Goal: Information Seeking & Learning: Find contact information

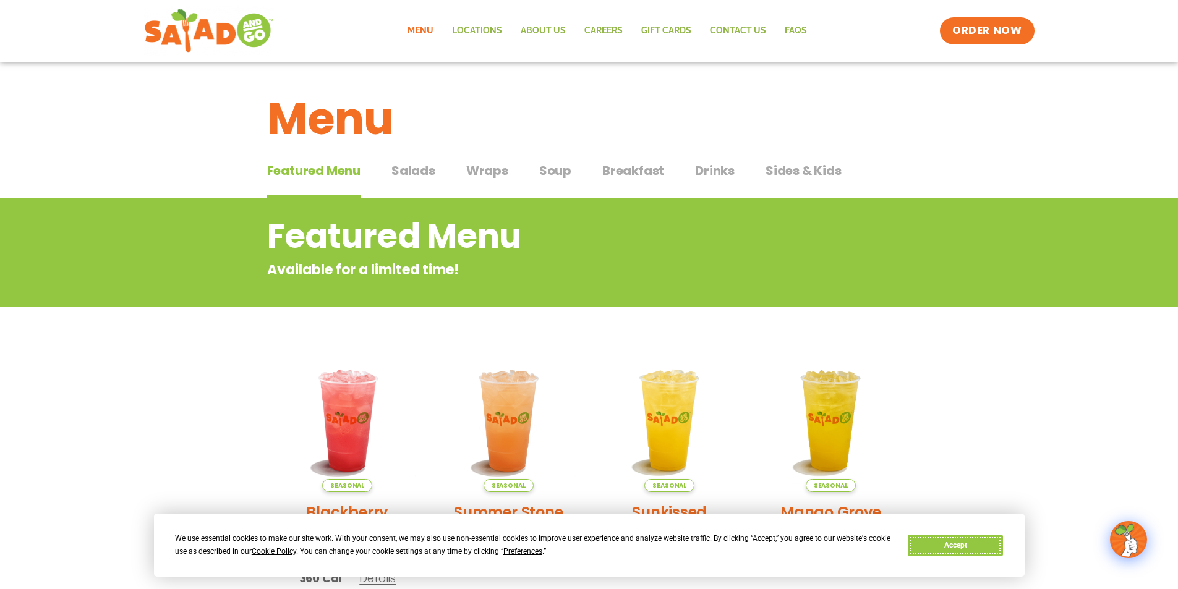
click at [912, 548] on button "Accept" at bounding box center [954, 546] width 95 height 22
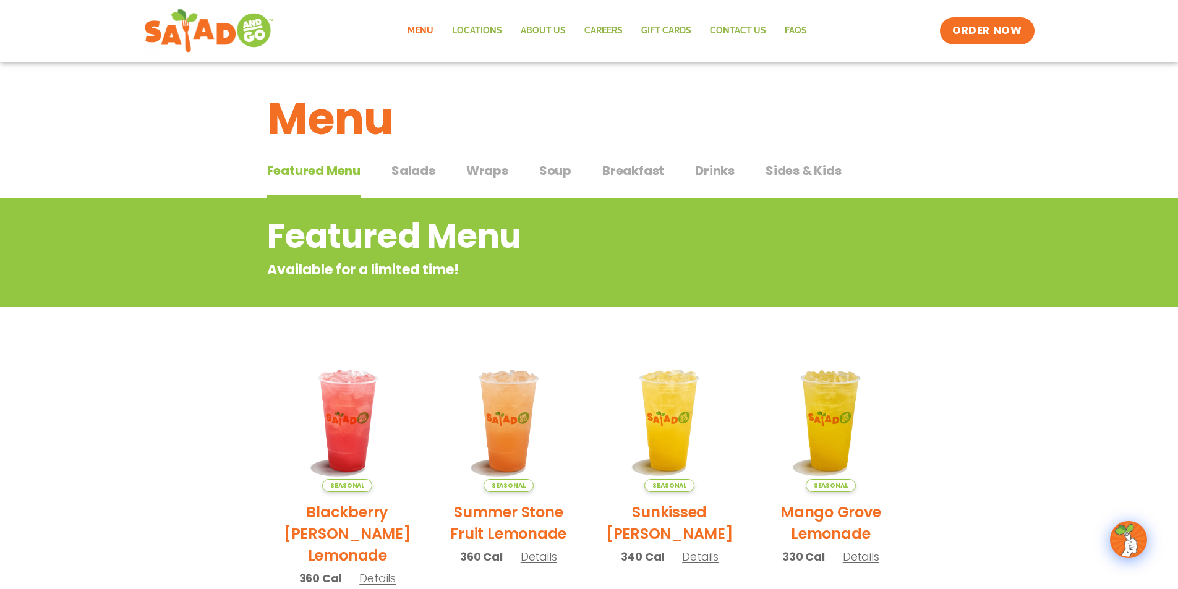
click at [401, 167] on span "Salads" at bounding box center [413, 170] width 44 height 19
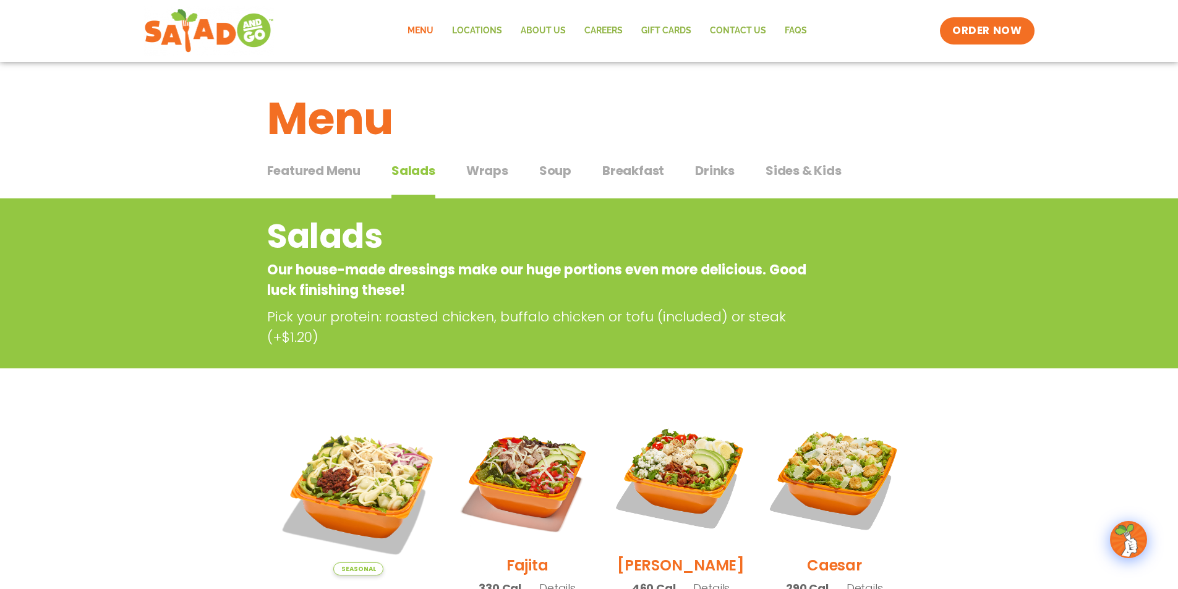
click at [479, 169] on span "Wraps" at bounding box center [487, 170] width 42 height 19
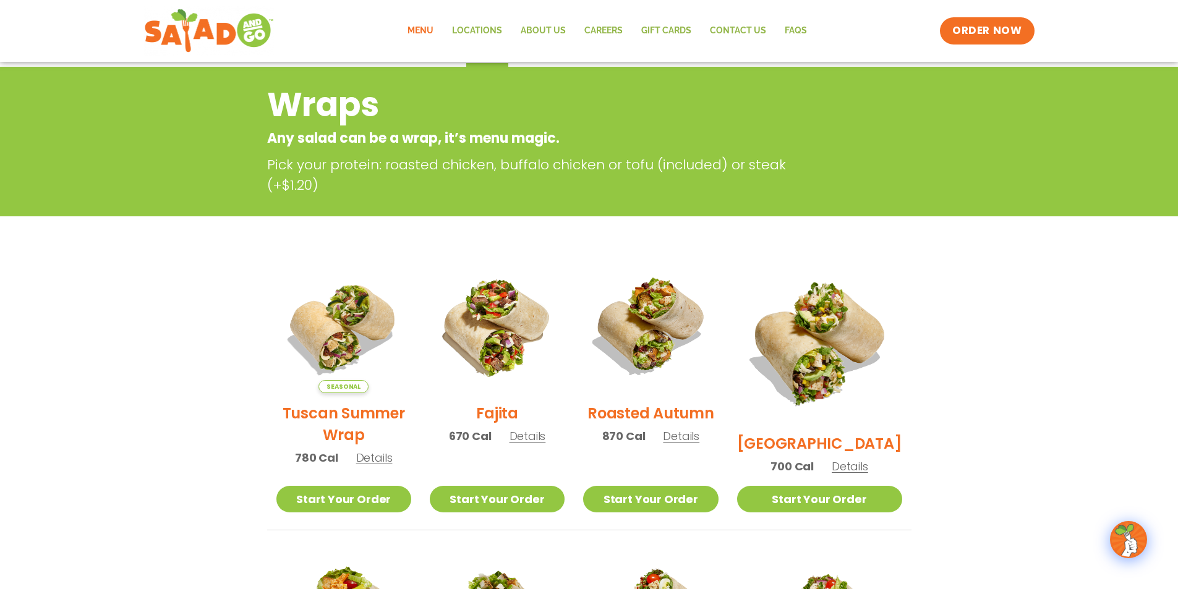
scroll to position [62, 0]
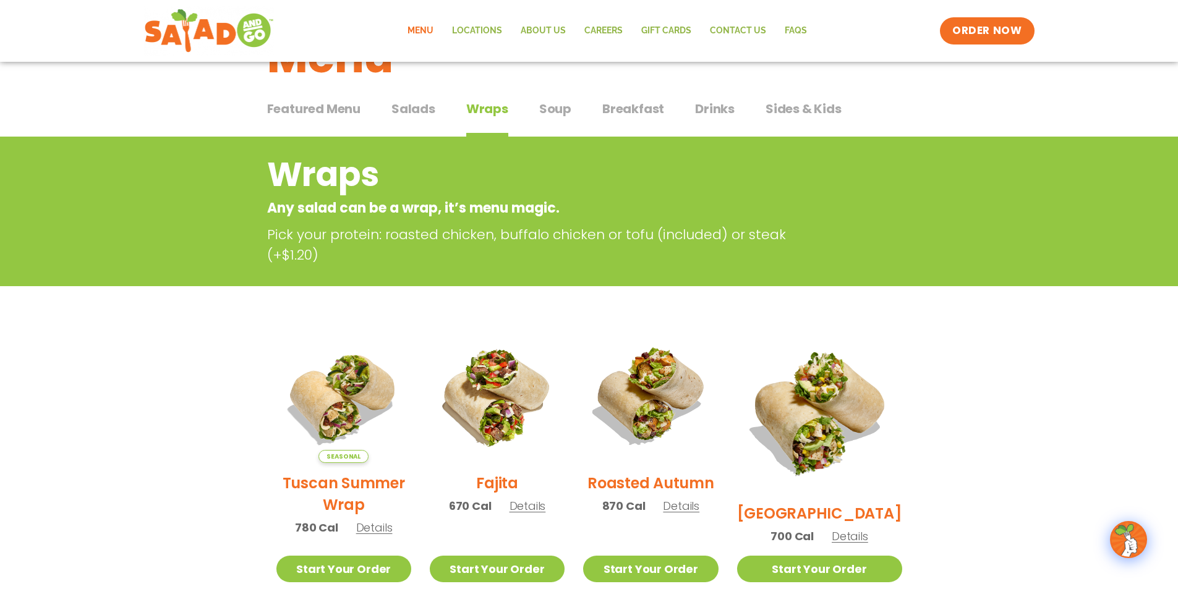
click at [548, 112] on span "Soup" at bounding box center [555, 109] width 32 height 19
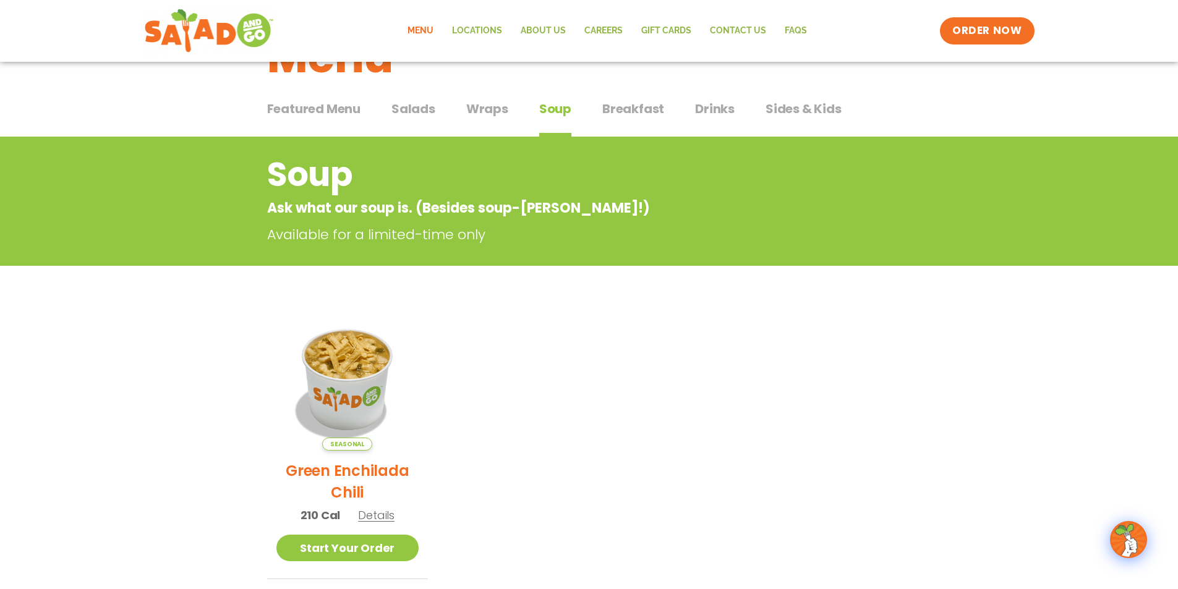
click at [648, 106] on span "Breakfast" at bounding box center [633, 109] width 62 height 19
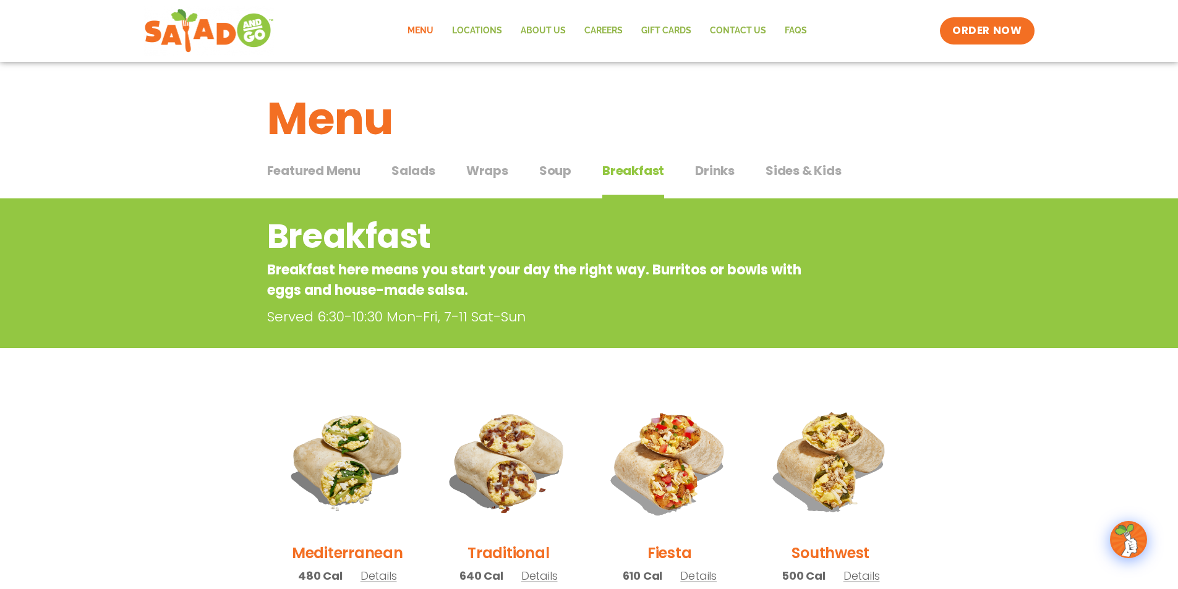
click at [715, 170] on span "Drinks" at bounding box center [715, 170] width 40 height 19
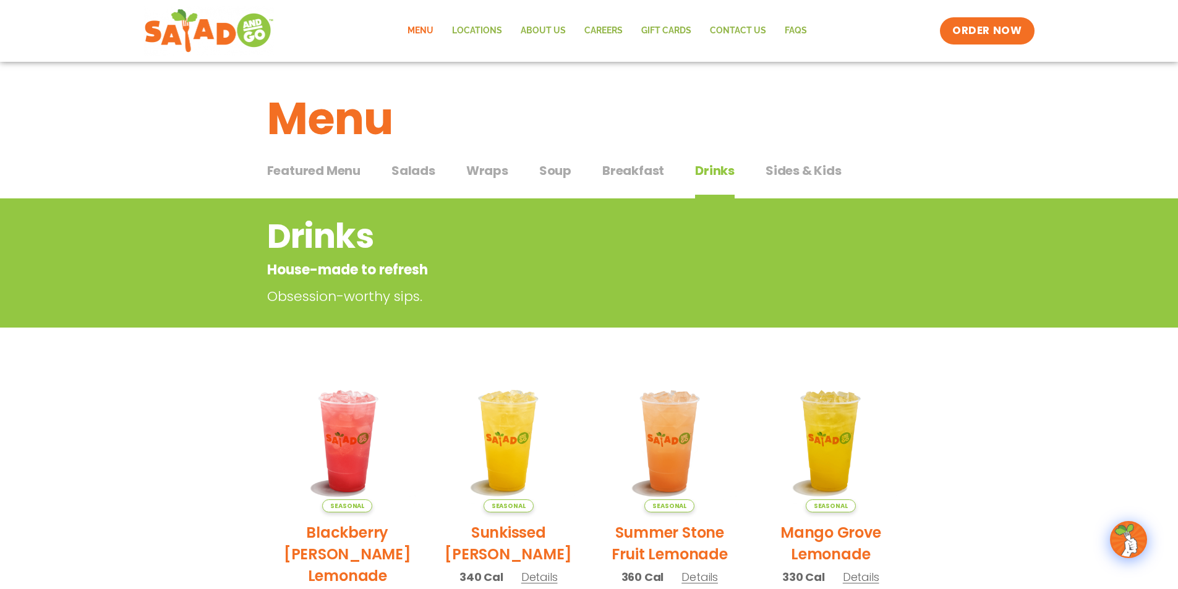
click at [802, 171] on span "Sides & Kids" at bounding box center [803, 170] width 76 height 19
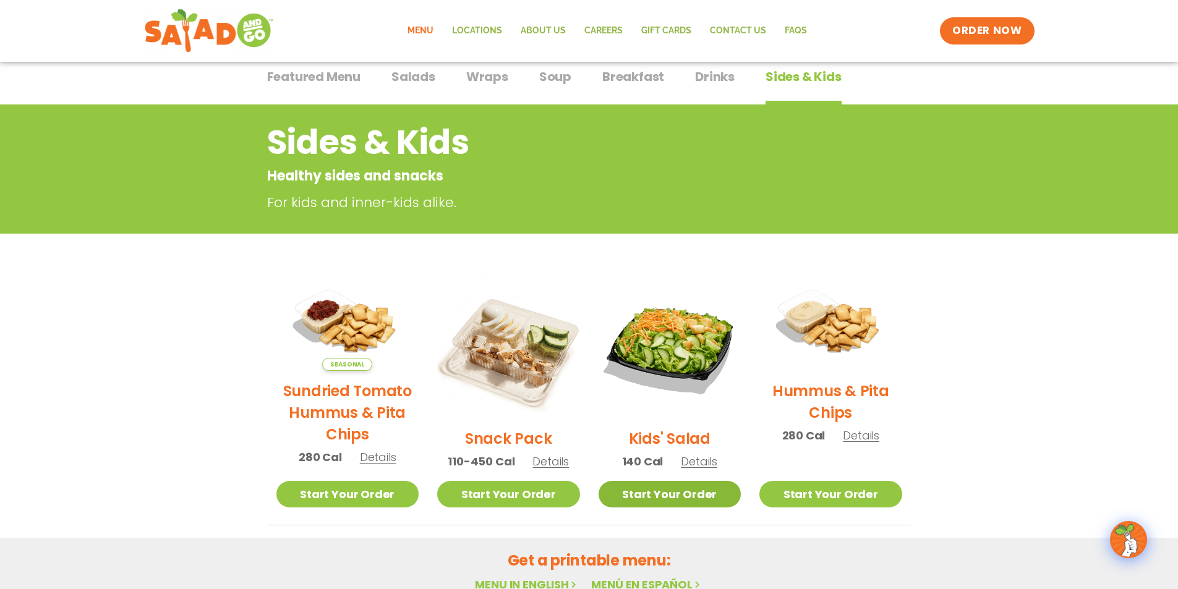
scroll to position [185, 0]
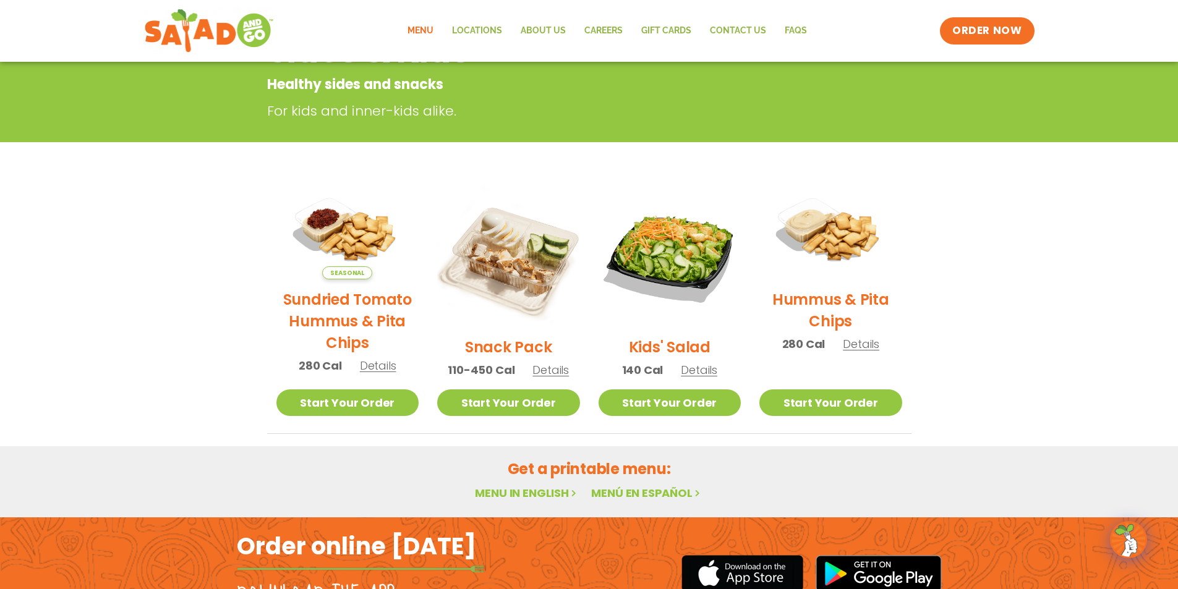
click at [426, 31] on link "Menu" at bounding box center [420, 31] width 45 height 28
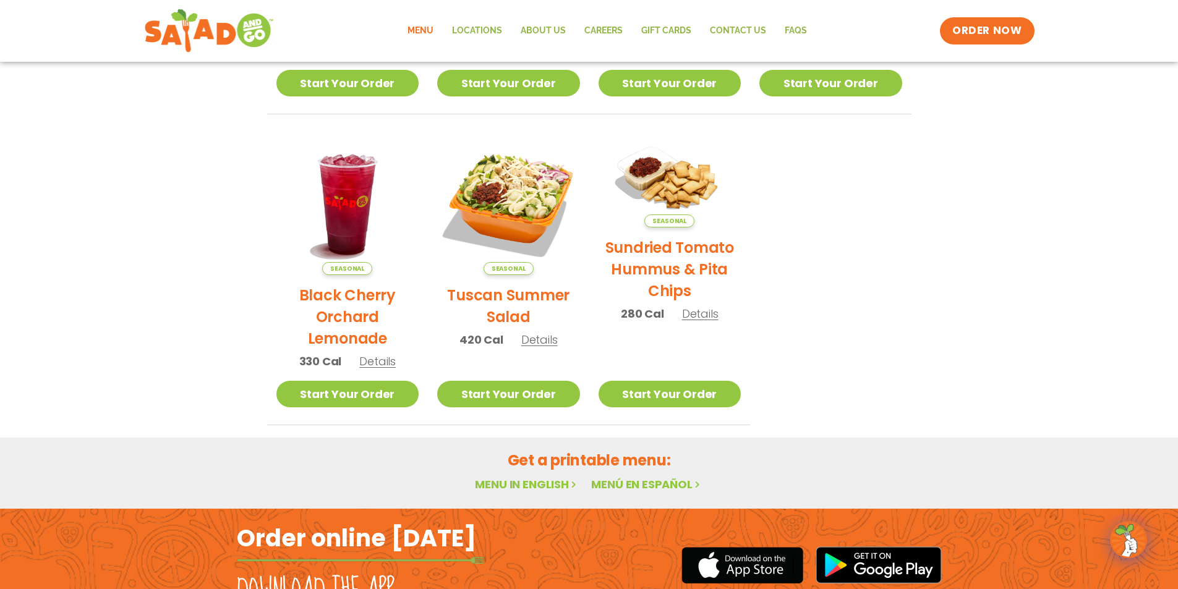
scroll to position [637, 0]
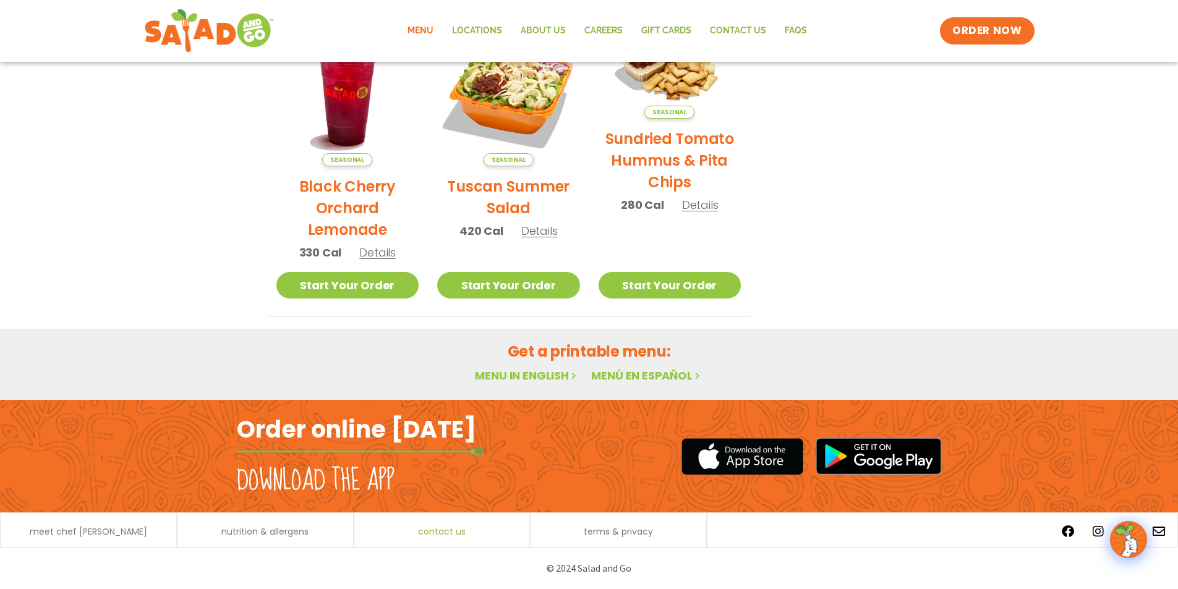
click at [436, 534] on span "contact us" at bounding box center [442, 531] width 48 height 9
